Goal: Transaction & Acquisition: Download file/media

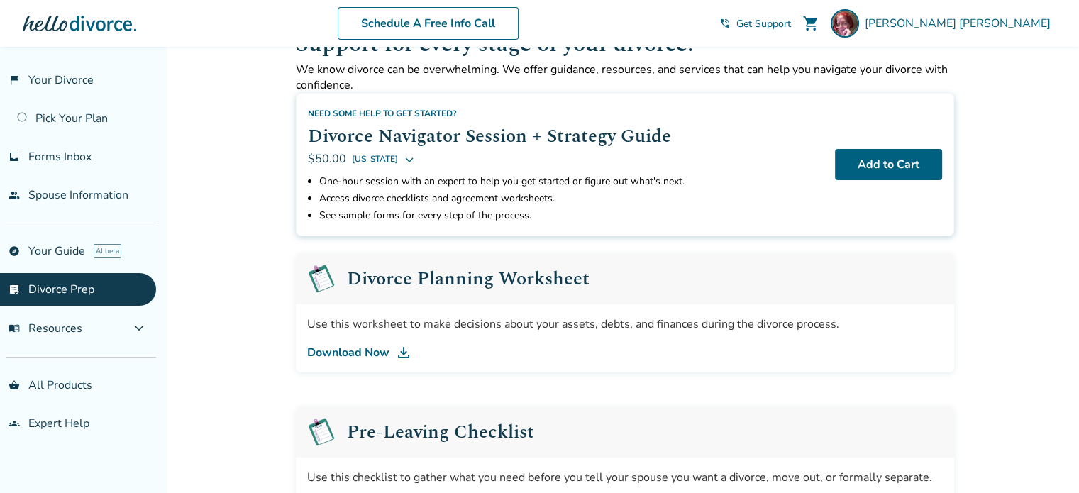
scroll to position [45, 0]
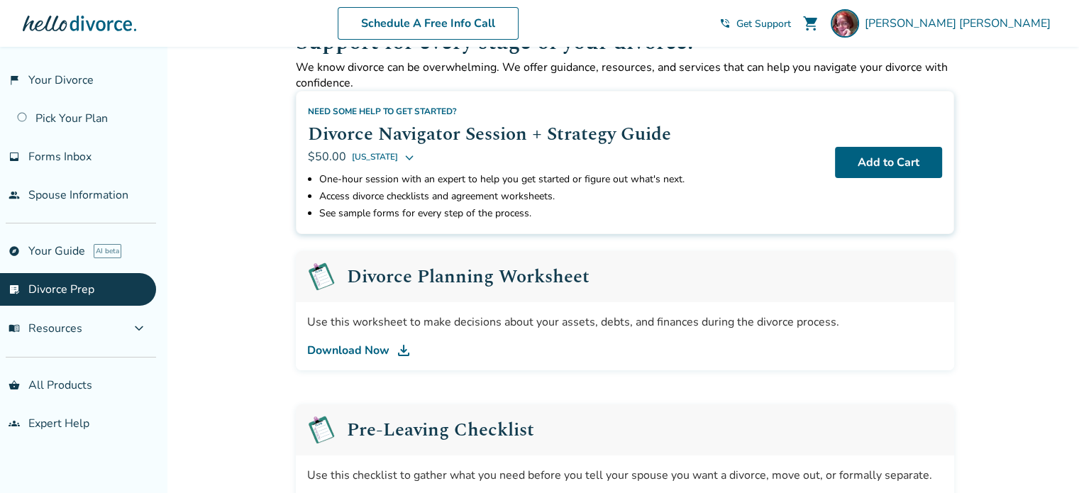
drag, startPoint x: 355, startPoint y: 351, endPoint x: 325, endPoint y: 348, distance: 30.6
click at [325, 348] on link "Download Now" at bounding box center [625, 350] width 636 height 17
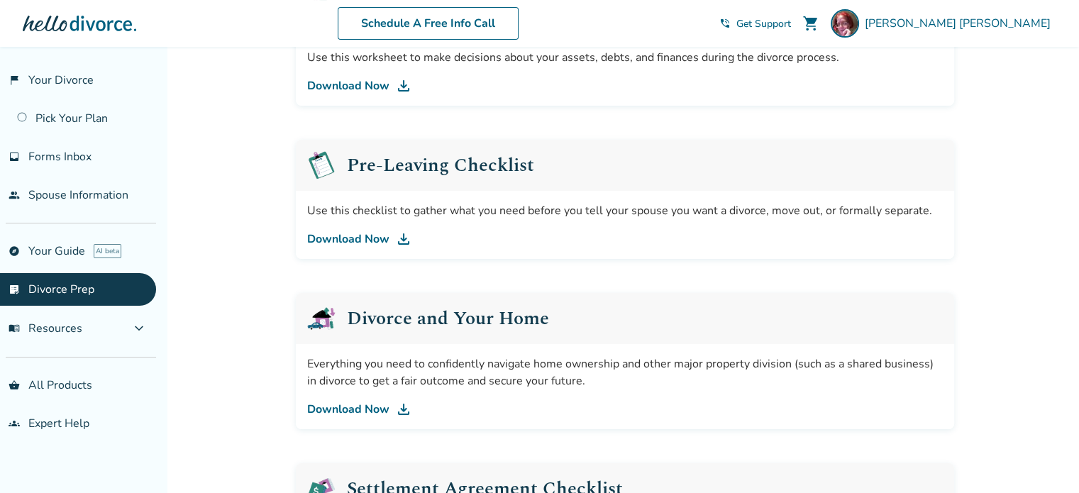
scroll to position [316, 0]
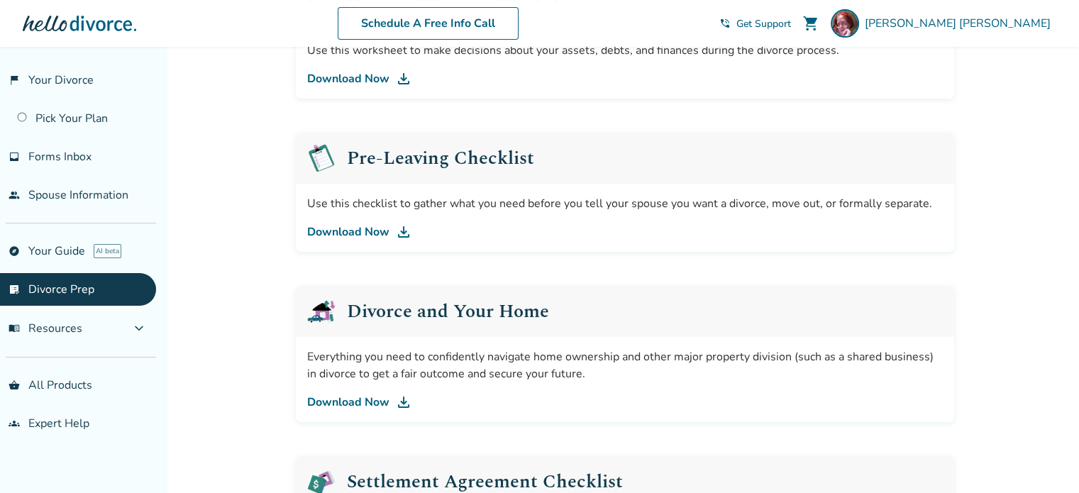
click at [319, 236] on link "Download Now" at bounding box center [625, 231] width 636 height 17
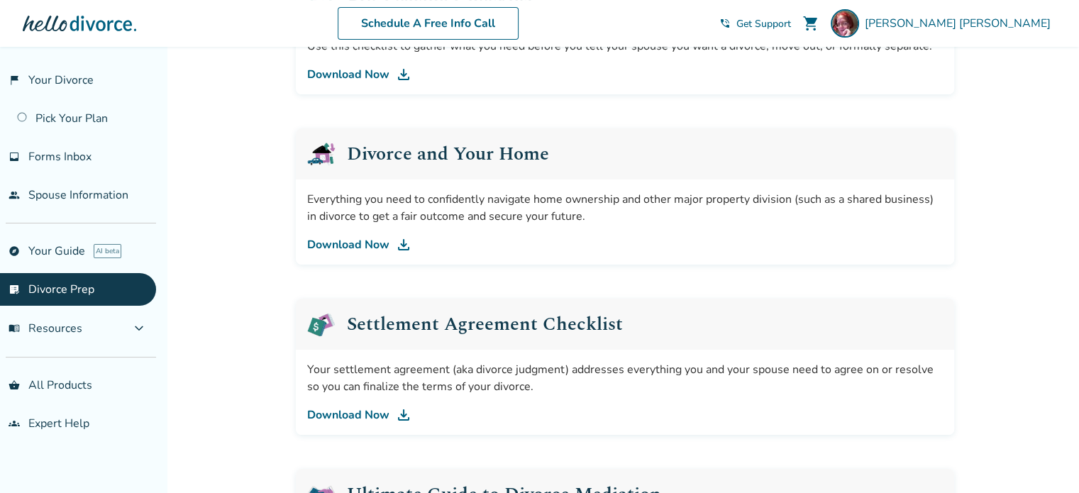
scroll to position [475, 0]
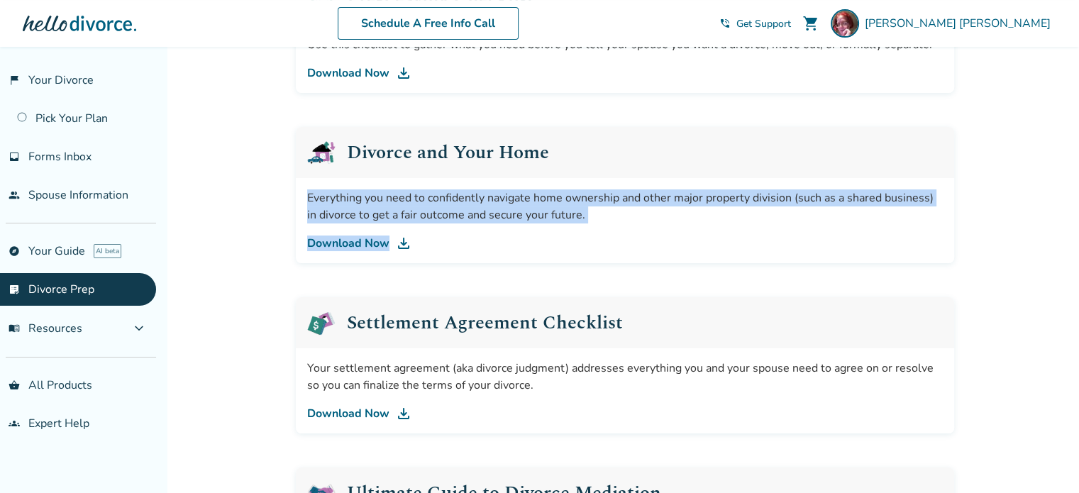
drag, startPoint x: 294, startPoint y: 194, endPoint x: 569, endPoint y: 238, distance: 278.6
click at [568, 243] on div "Support for every stage of your divorce. We know divorce can be overwhelming. W…" at bounding box center [624, 193] width 681 height 1242
drag, startPoint x: 626, startPoint y: 214, endPoint x: 572, endPoint y: 217, distance: 54.7
click at [626, 214] on div "Everything you need to confidently navigate home ownership and other major prop…" at bounding box center [625, 206] width 636 height 34
click at [349, 240] on link "Download Now" at bounding box center [625, 243] width 636 height 17
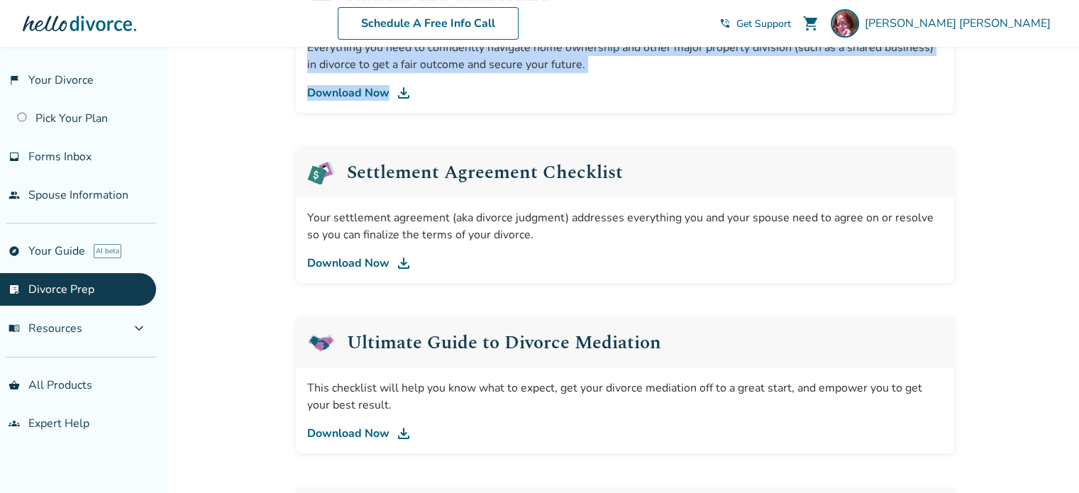
scroll to position [665, 0]
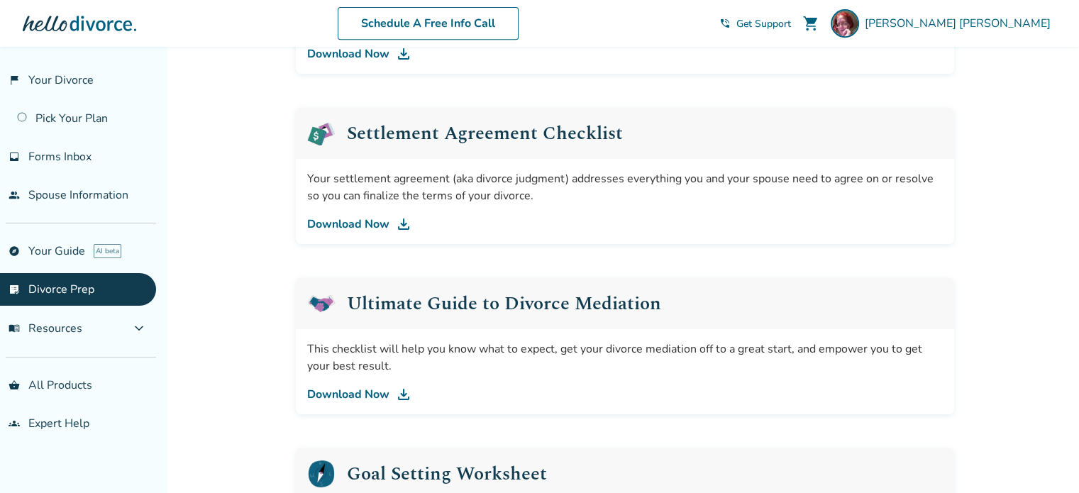
click at [282, 235] on div "Added to cart Support for every stage of your divorce. We know divorce can be o…" at bounding box center [539, 52] width 1079 height 1341
click at [309, 223] on link "Download Now" at bounding box center [625, 224] width 636 height 17
